Goal: Task Accomplishment & Management: Manage account settings

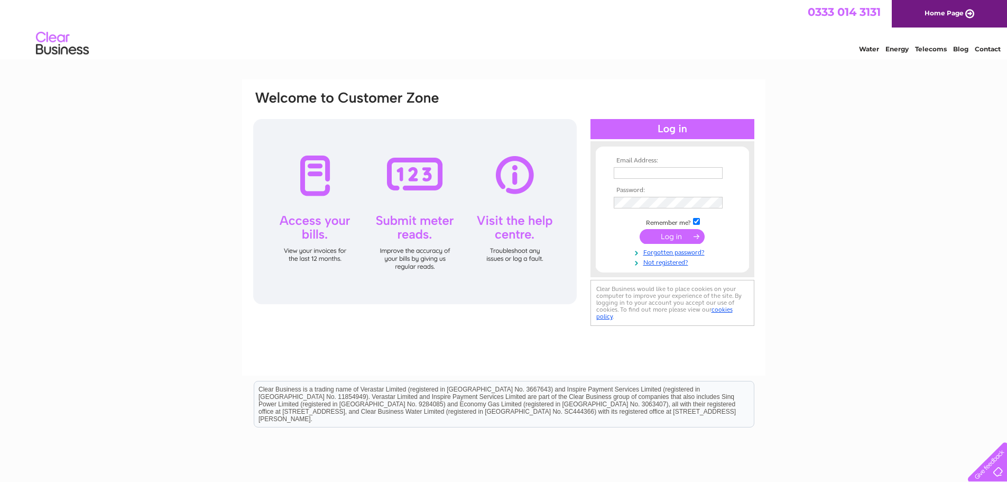
type input "[EMAIL_ADDRESS][DOMAIN_NAME]"
click at [683, 239] on input "submit" at bounding box center [672, 236] width 65 height 15
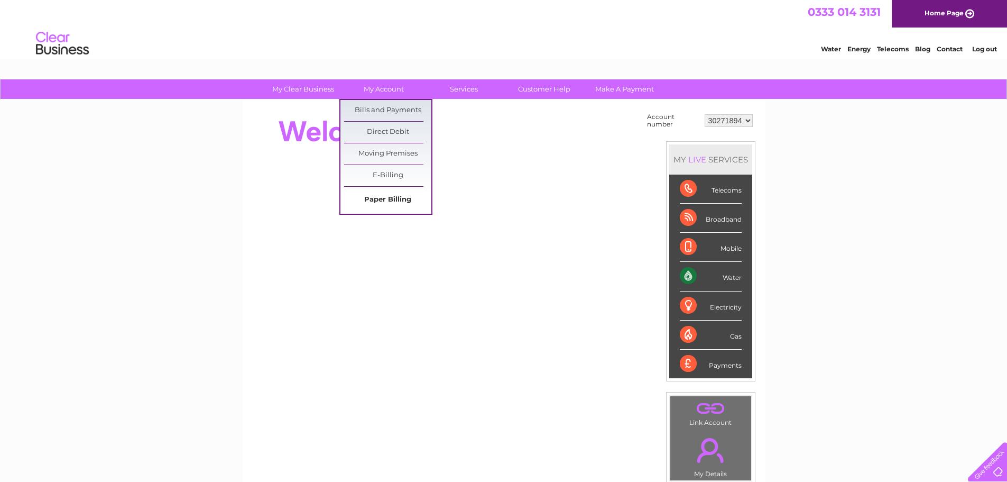
click at [399, 196] on link "Paper Billing" at bounding box center [387, 199] width 87 height 21
click at [402, 171] on link "E-Billing" at bounding box center [387, 175] width 87 height 21
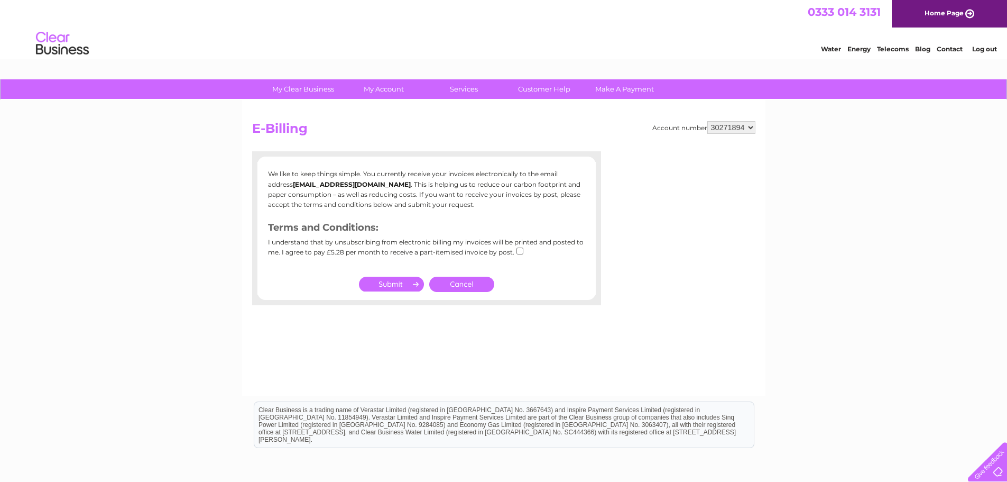
click at [461, 279] on link "Cancel" at bounding box center [461, 283] width 65 height 15
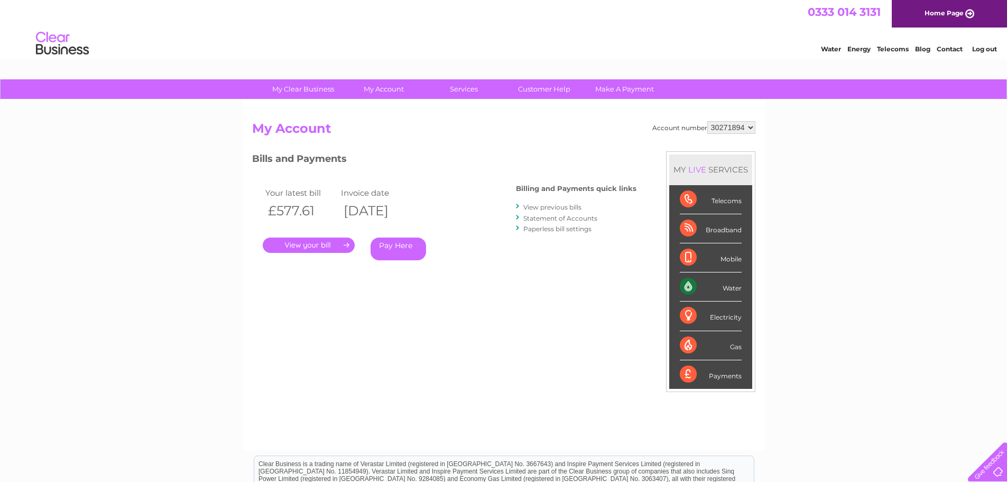
click at [339, 244] on link "." at bounding box center [309, 244] width 92 height 15
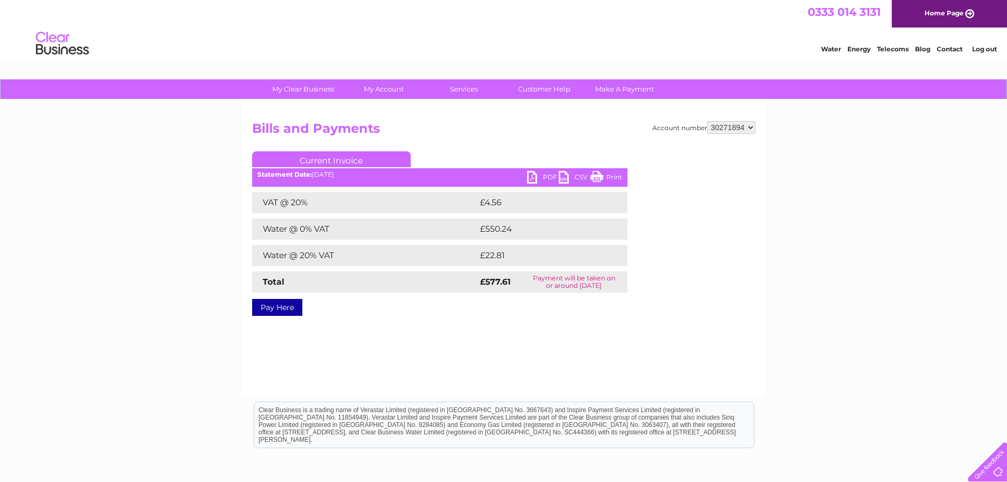
click at [535, 179] on link "PDF" at bounding box center [543, 178] width 32 height 15
